Goal: Contribute content

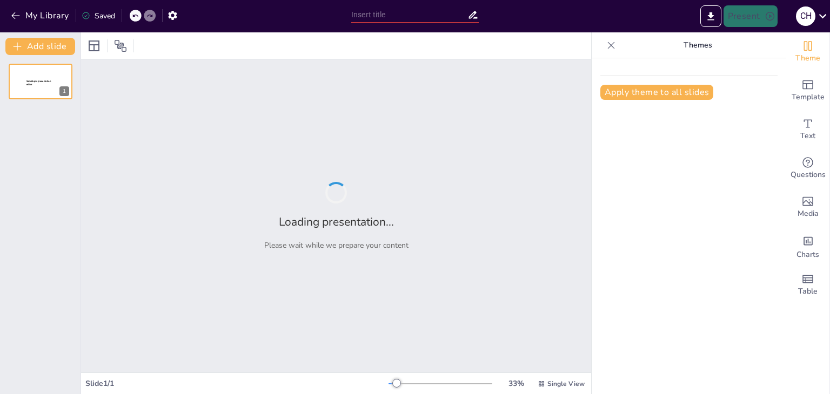
type input "[PERSON_NAME] y Cultura: La Influencia [DEMOGRAPHIC_DATA] en la [GEOGRAPHIC_DAT…"
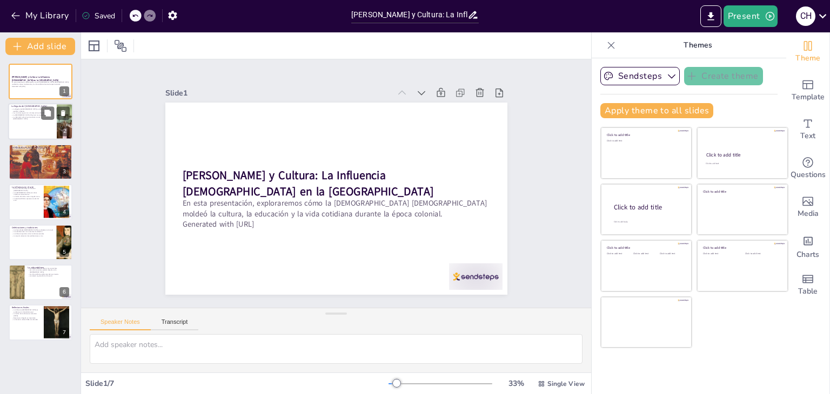
click at [30, 130] on div at bounding box center [40, 122] width 65 height 37
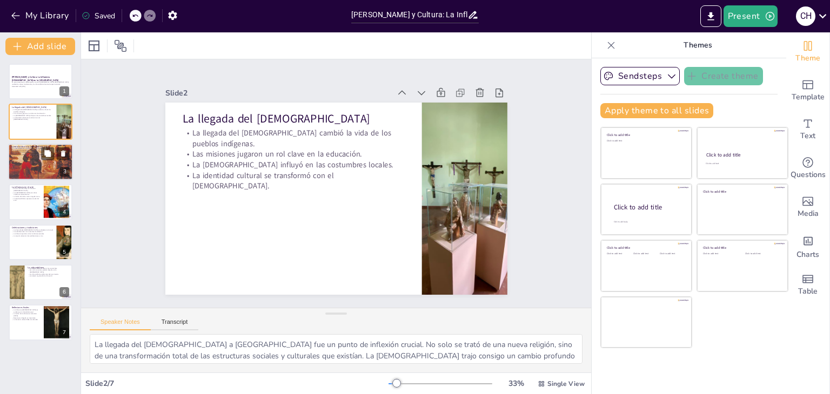
click at [11, 177] on div at bounding box center [40, 162] width 73 height 37
type textarea "La creación de instituciones educativas por la [DEMOGRAPHIC_DATA] fue fundament…"
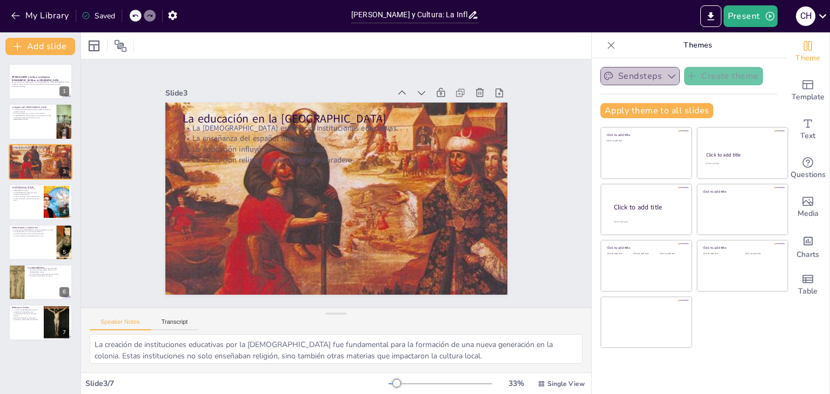
click at [666, 76] on icon "button" at bounding box center [671, 76] width 11 height 11
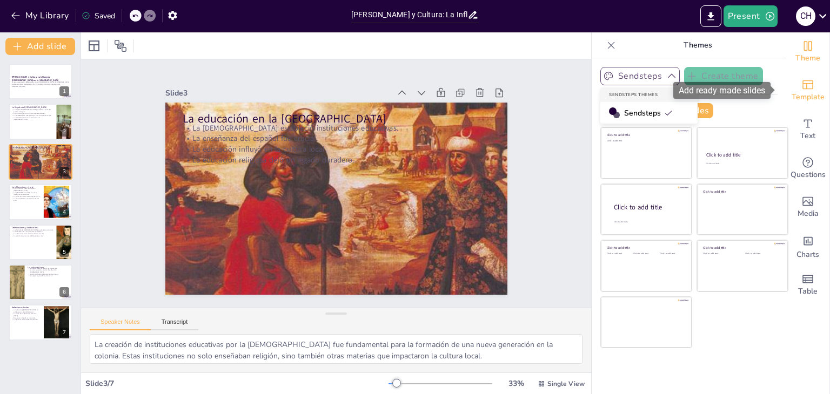
click at [810, 89] on div "Template" at bounding box center [807, 90] width 43 height 39
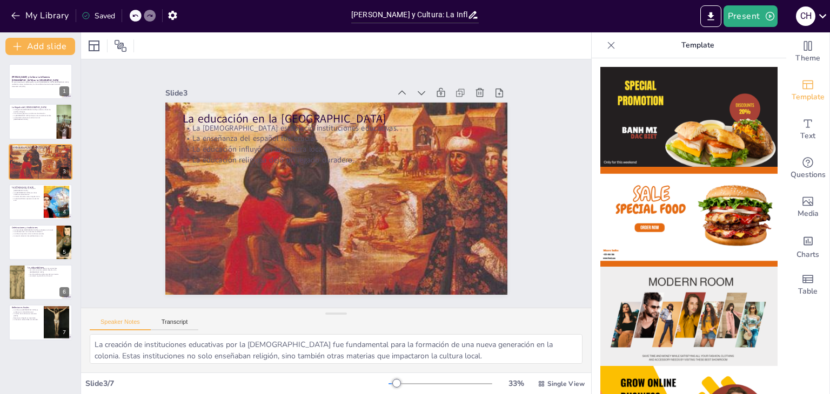
click at [605, 44] on icon at bounding box center [610, 45] width 11 height 11
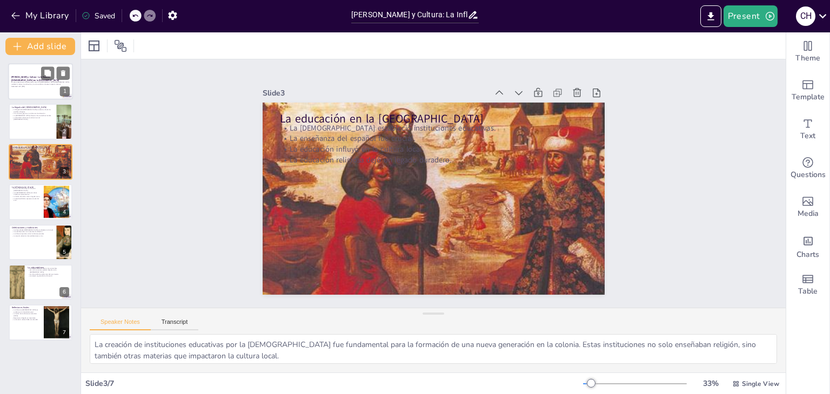
click at [51, 88] on div at bounding box center [40, 81] width 65 height 37
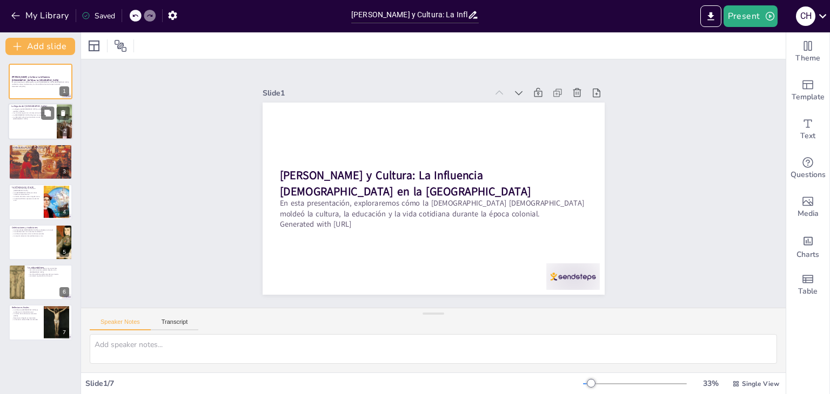
click at [52, 124] on div at bounding box center [40, 122] width 65 height 37
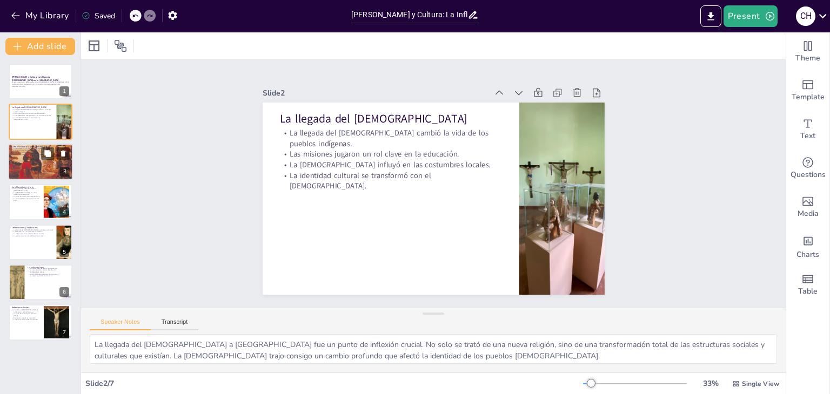
click at [56, 180] on div "La educación en la colonia La [DEMOGRAPHIC_DATA] estableció instituciones educa…" at bounding box center [40, 162] width 65 height 37
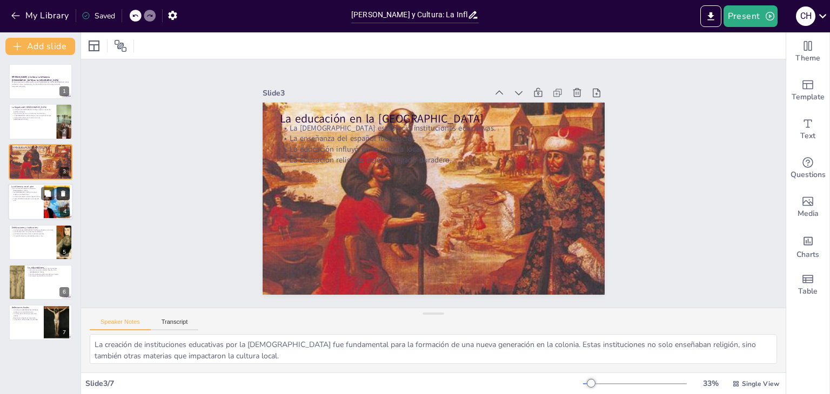
click at [59, 197] on icon at bounding box center [63, 194] width 8 height 8
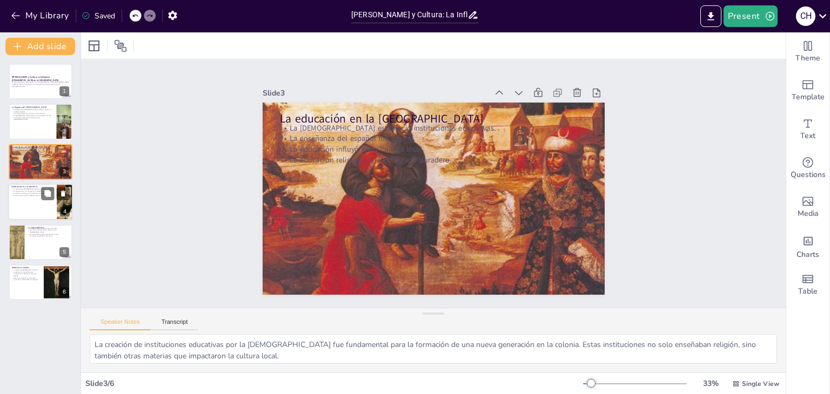
click at [52, 217] on div at bounding box center [40, 202] width 65 height 37
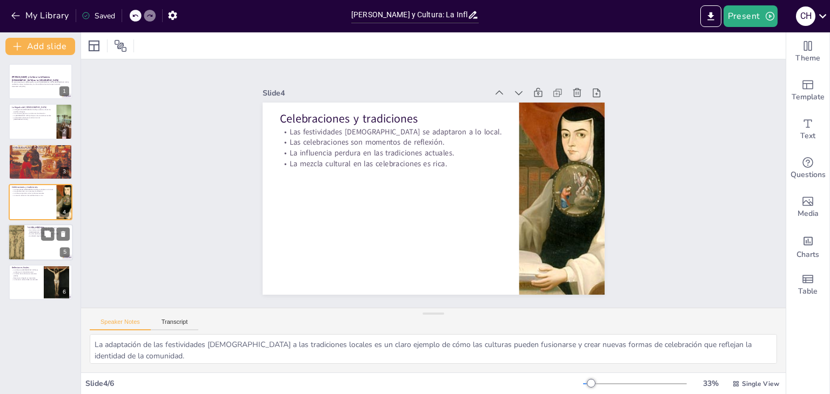
click at [56, 237] on div at bounding box center [55, 233] width 29 height 13
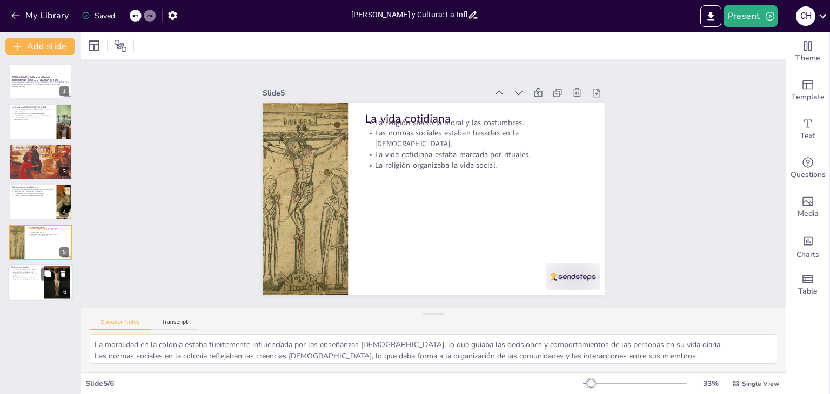
click at [35, 286] on div at bounding box center [40, 282] width 65 height 37
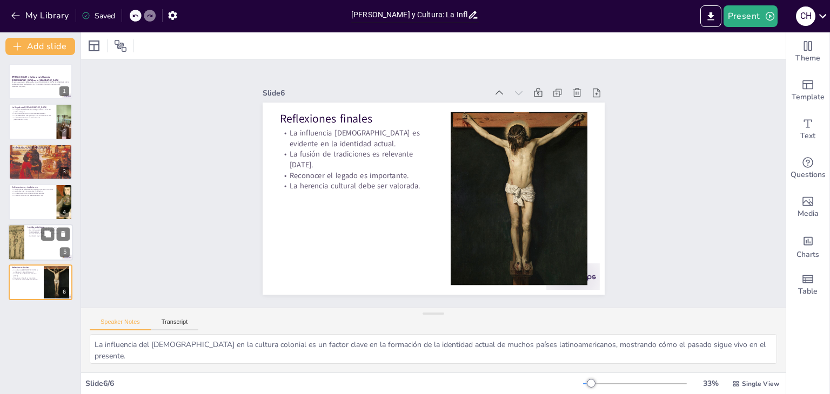
click at [39, 258] on div at bounding box center [40, 242] width 65 height 37
type textarea "La moralidad en la colonia estaba fuertemente influenciada por las enseñanzas […"
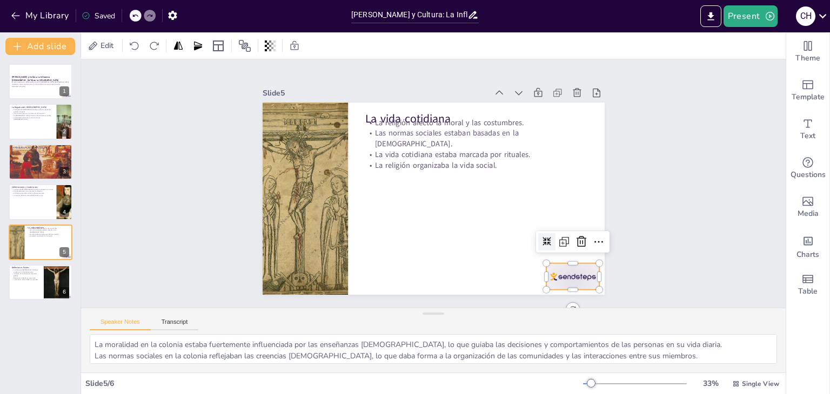
click at [568, 270] on div at bounding box center [572, 277] width 53 height 26
click at [575, 236] on icon at bounding box center [581, 241] width 13 height 13
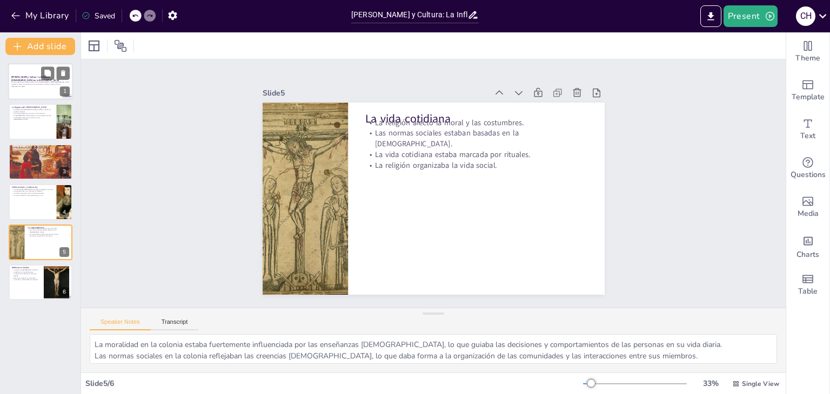
click at [63, 86] on p "Generated with [URL]" at bounding box center [40, 86] width 58 height 2
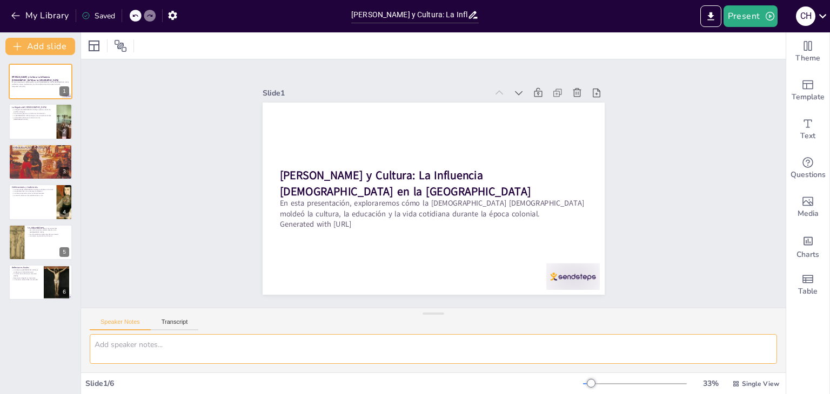
click at [149, 347] on textarea at bounding box center [433, 349] width 687 height 30
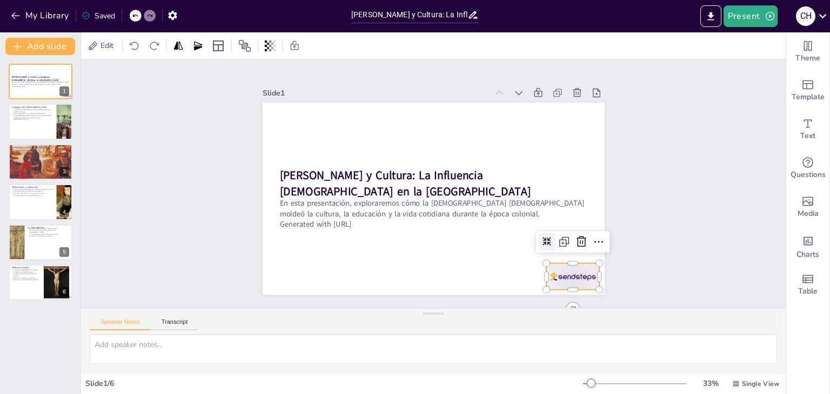
click at [559, 277] on div at bounding box center [572, 277] width 53 height 26
click at [569, 251] on icon at bounding box center [574, 256] width 11 height 11
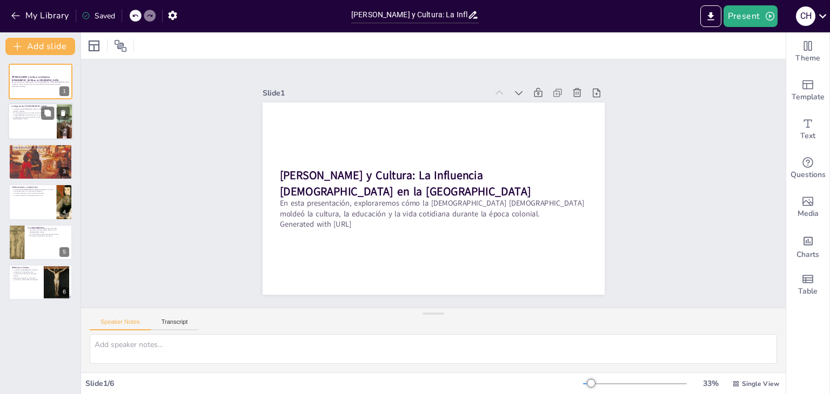
click at [49, 126] on div at bounding box center [40, 122] width 65 height 37
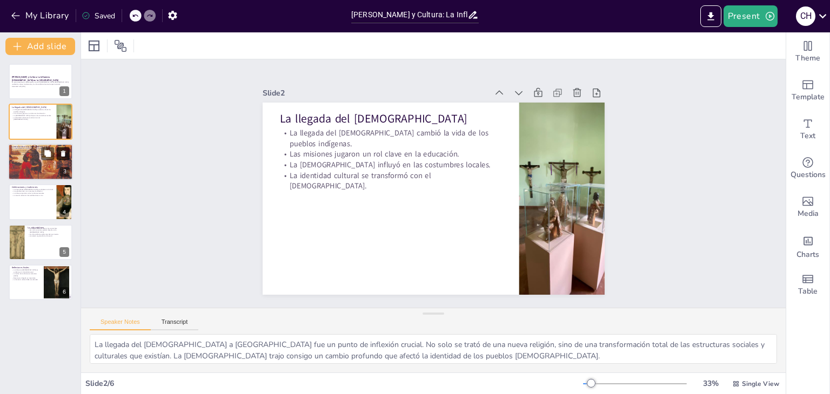
click at [61, 158] on button at bounding box center [63, 153] width 13 height 13
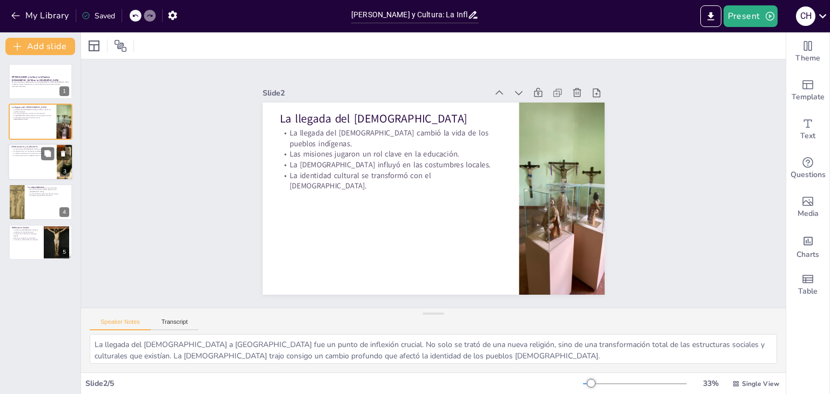
click at [55, 169] on div at bounding box center [40, 162] width 65 height 37
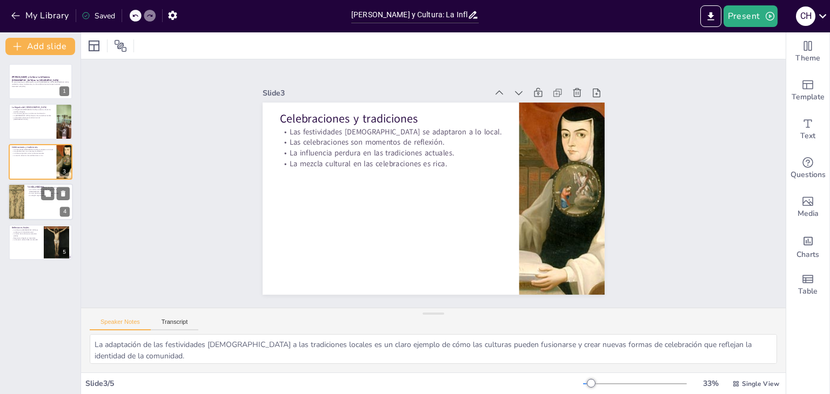
click at [43, 201] on div at bounding box center [40, 202] width 65 height 37
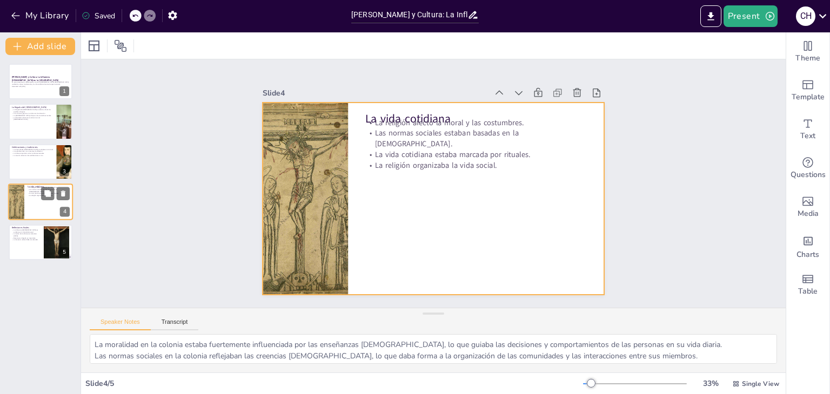
click at [35, 211] on div at bounding box center [40, 202] width 65 height 37
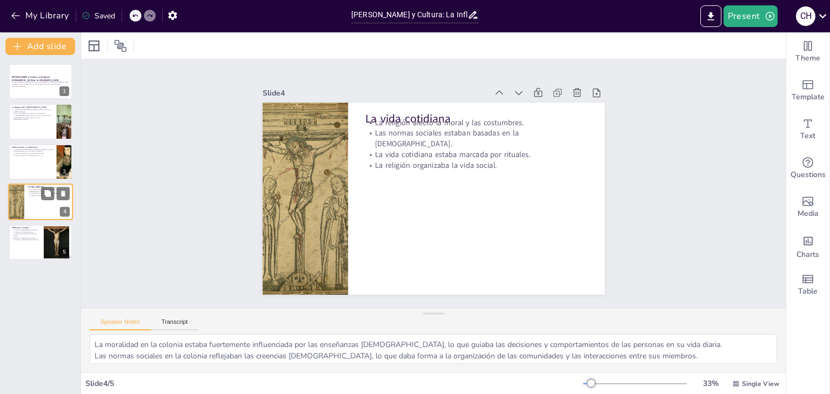
click at [35, 211] on div at bounding box center [40, 202] width 65 height 37
click at [36, 223] on div "[PERSON_NAME] y Cultura: La Influencia [DEMOGRAPHIC_DATA] en la Colonia En esta…" at bounding box center [40, 162] width 80 height 197
click at [35, 234] on p "La fusión de tradiciones es relevante [DATE]." at bounding box center [25, 235] width 29 height 4
type textarea "La influencia del [DEMOGRAPHIC_DATA] en la cultura colonial es un factor clave …"
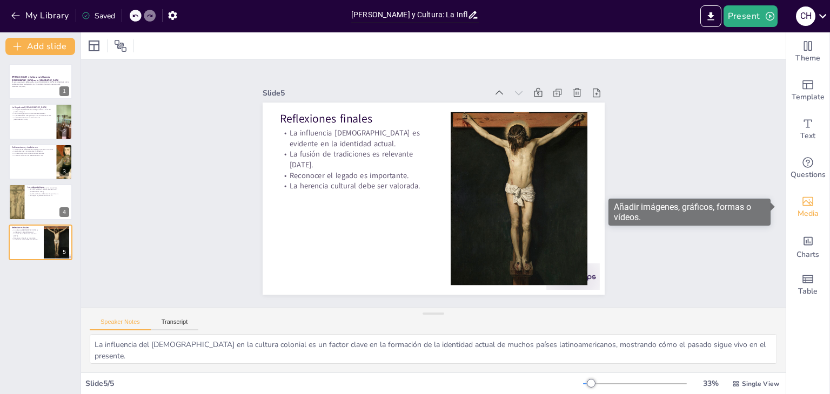
click at [804, 214] on span "Media" at bounding box center [807, 214] width 21 height 12
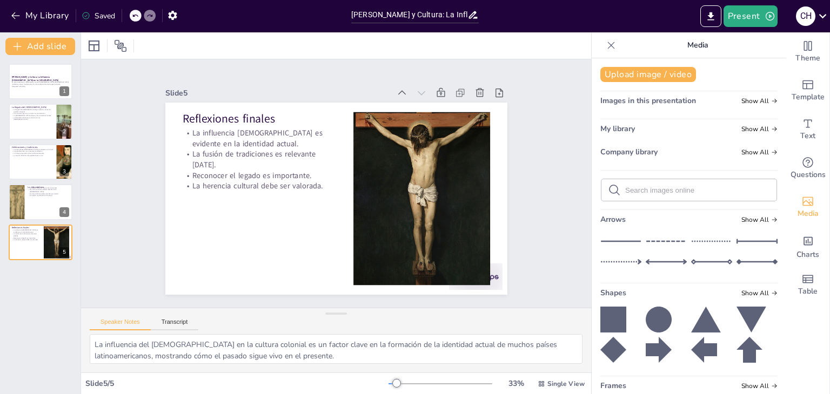
click at [663, 240] on icon at bounding box center [665, 241] width 41 height 16
click at [333, 174] on icon at bounding box center [340, 180] width 14 height 14
